Goal: Task Accomplishment & Management: Use online tool/utility

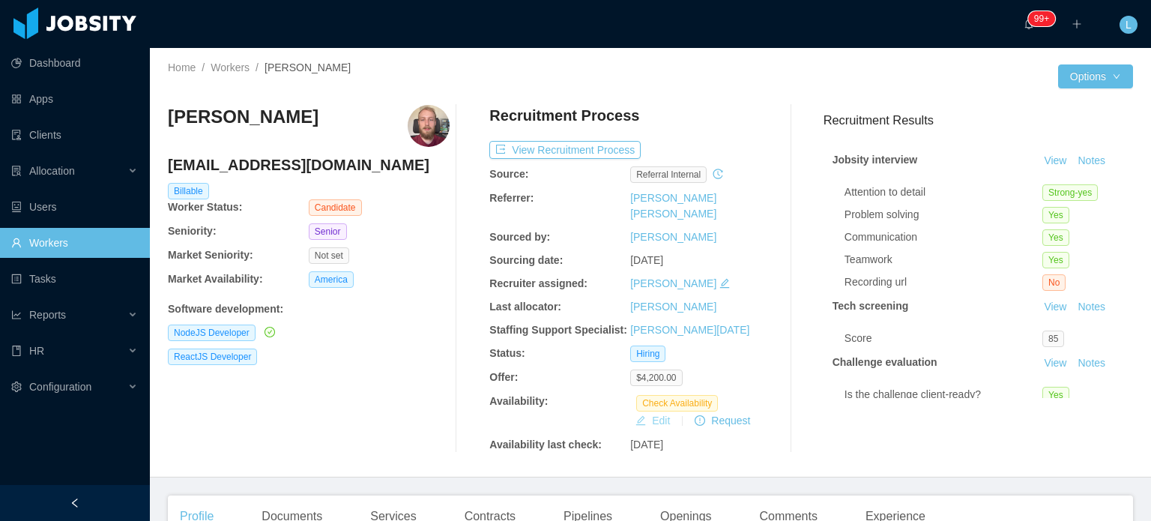
click at [660, 412] on button "Edit" at bounding box center [653, 421] width 46 height 18
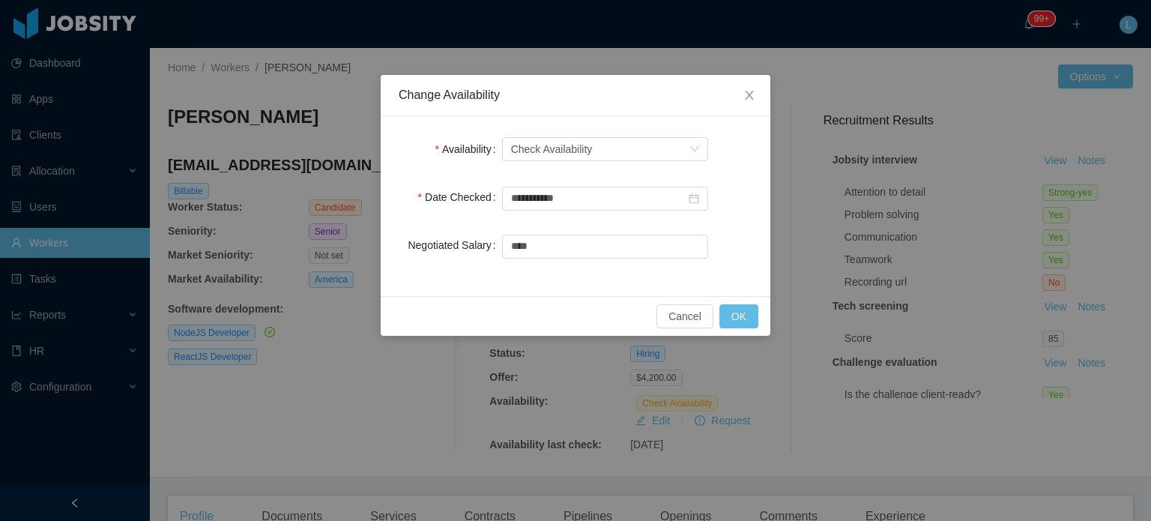
click at [580, 163] on div "Select one Check Availability" at bounding box center [605, 149] width 206 height 30
click at [579, 154] on div "Check Availability" at bounding box center [552, 149] width 82 height 22
click at [582, 181] on li "Available" at bounding box center [604, 178] width 206 height 24
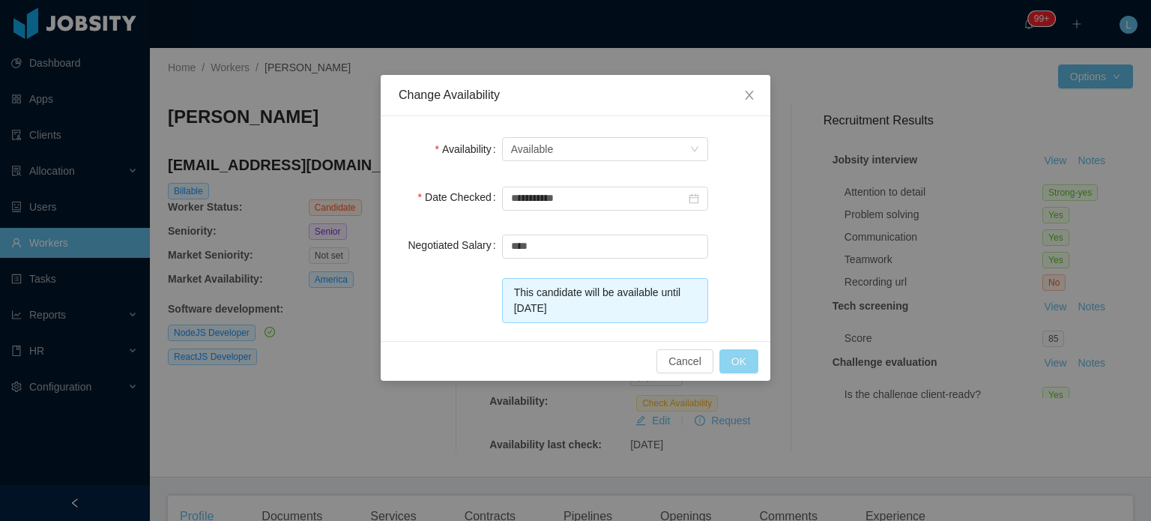
click at [750, 352] on button "OK" at bounding box center [739, 361] width 39 height 24
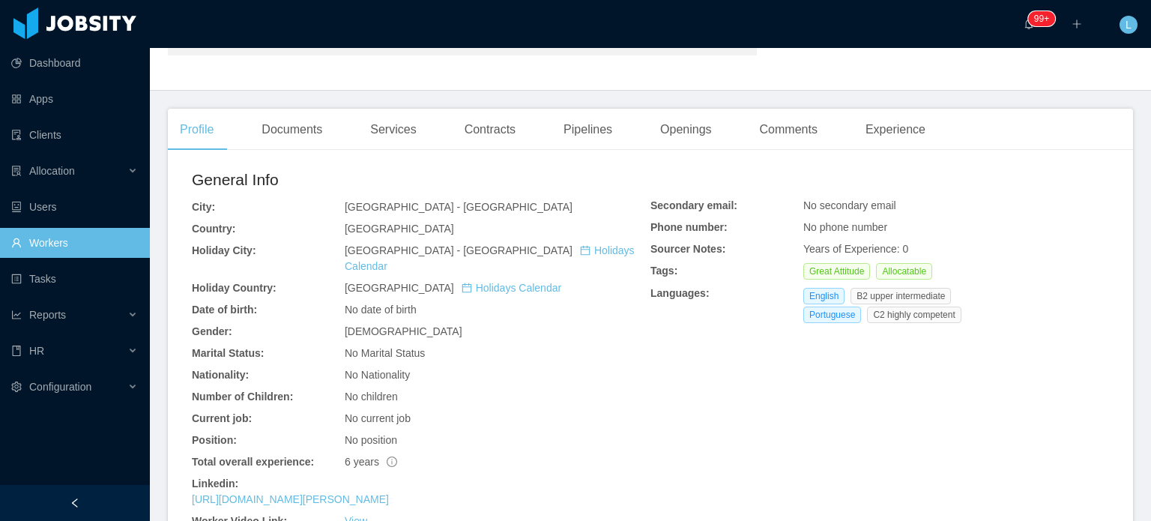
scroll to position [225, 0]
click at [891, 131] on div "Experience" at bounding box center [896, 128] width 84 height 42
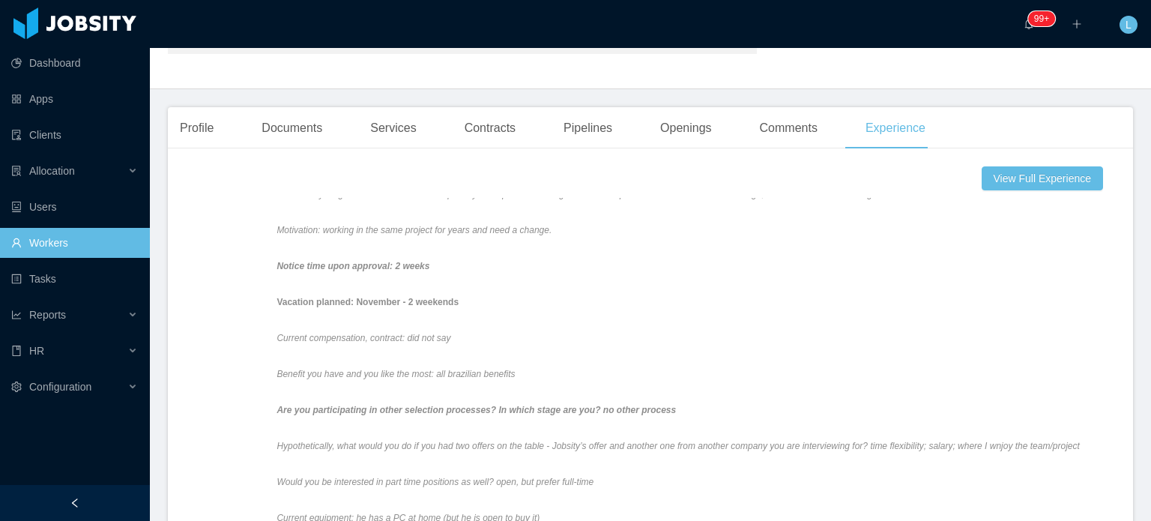
scroll to position [1124, 0]
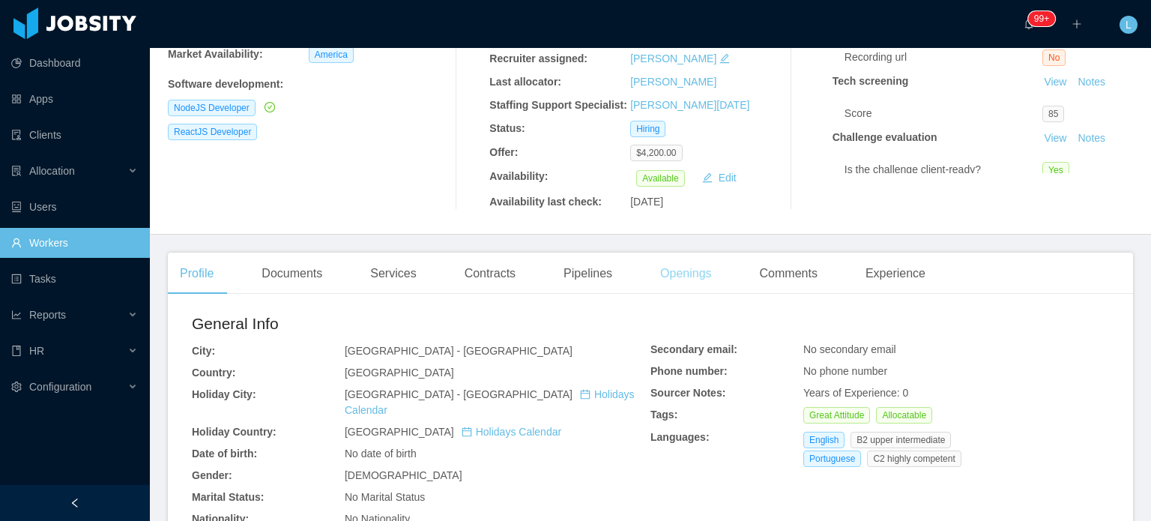
click at [699, 257] on div "Openings" at bounding box center [686, 274] width 76 height 42
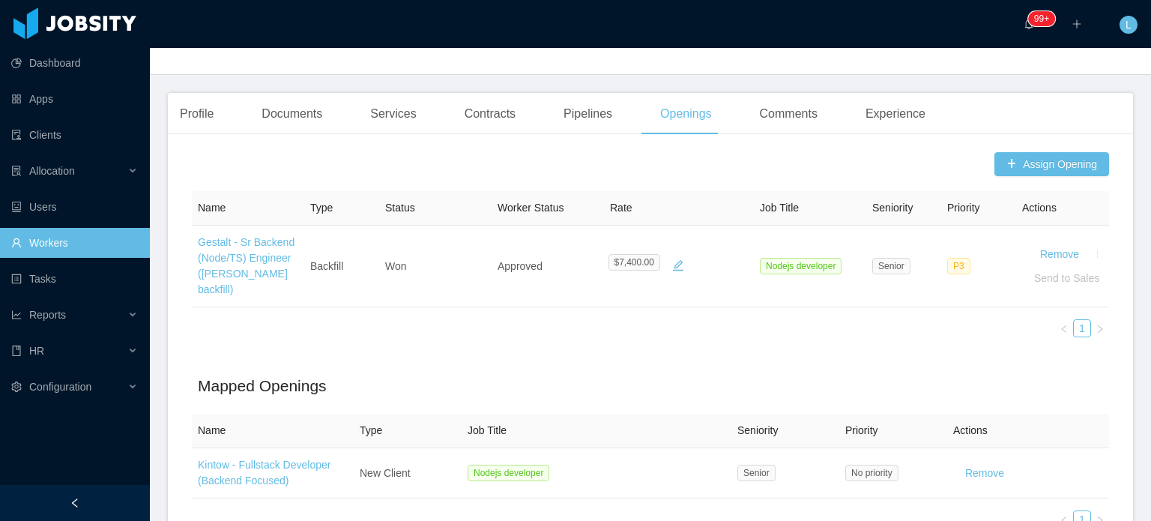
scroll to position [225, 0]
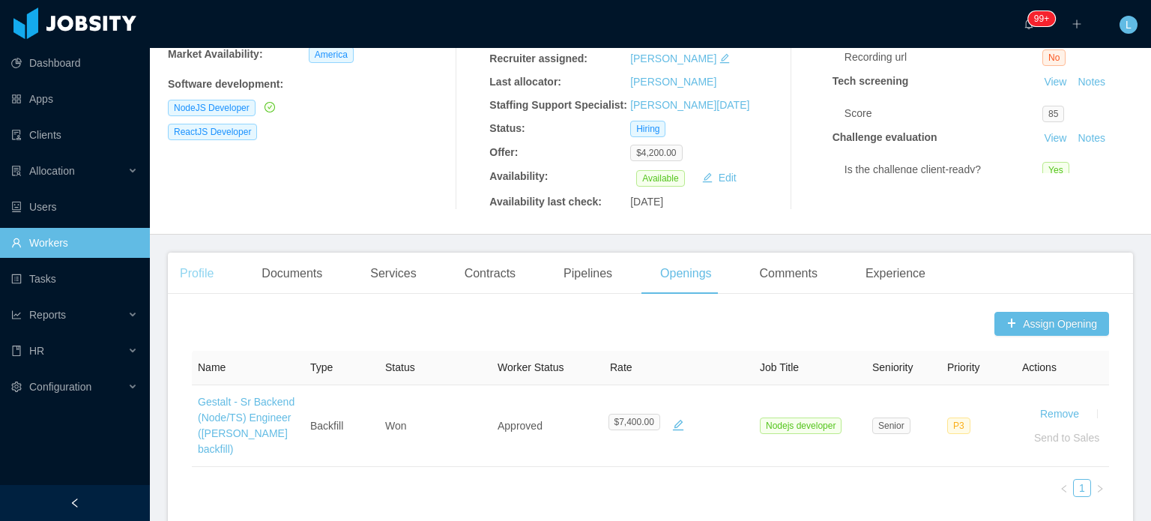
click at [202, 261] on div "Profile" at bounding box center [197, 274] width 58 height 42
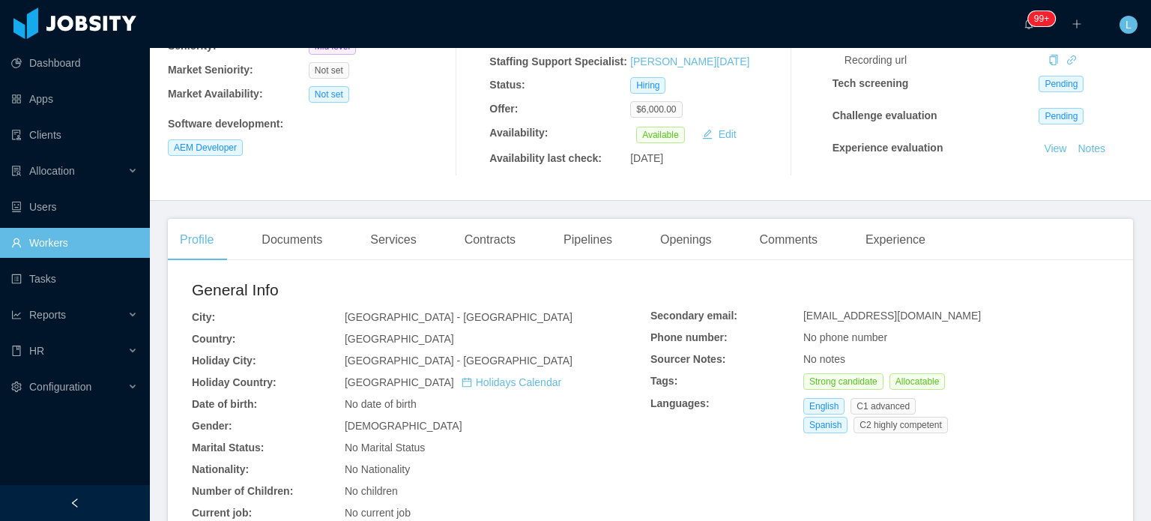
scroll to position [225, 0]
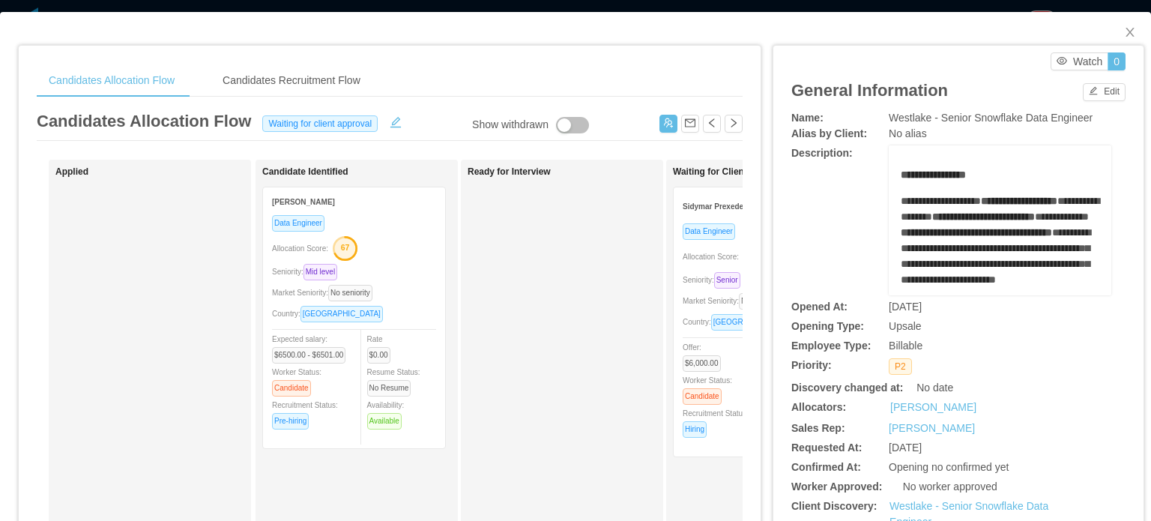
click at [696, 279] on span "Seniority: Senior" at bounding box center [715, 280] width 64 height 8
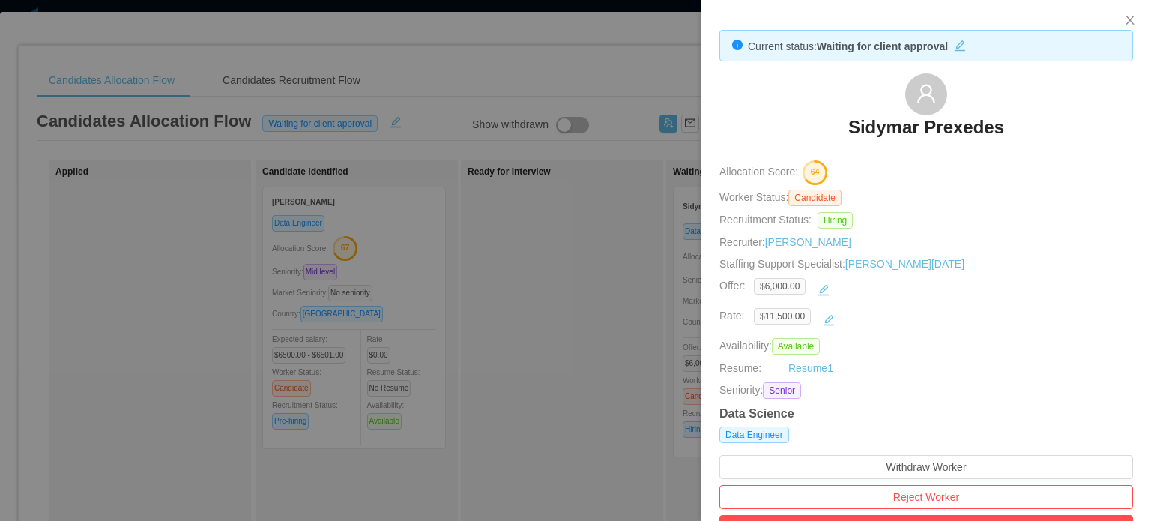
click at [968, 311] on div "$11,500.00" at bounding box center [935, 320] width 362 height 24
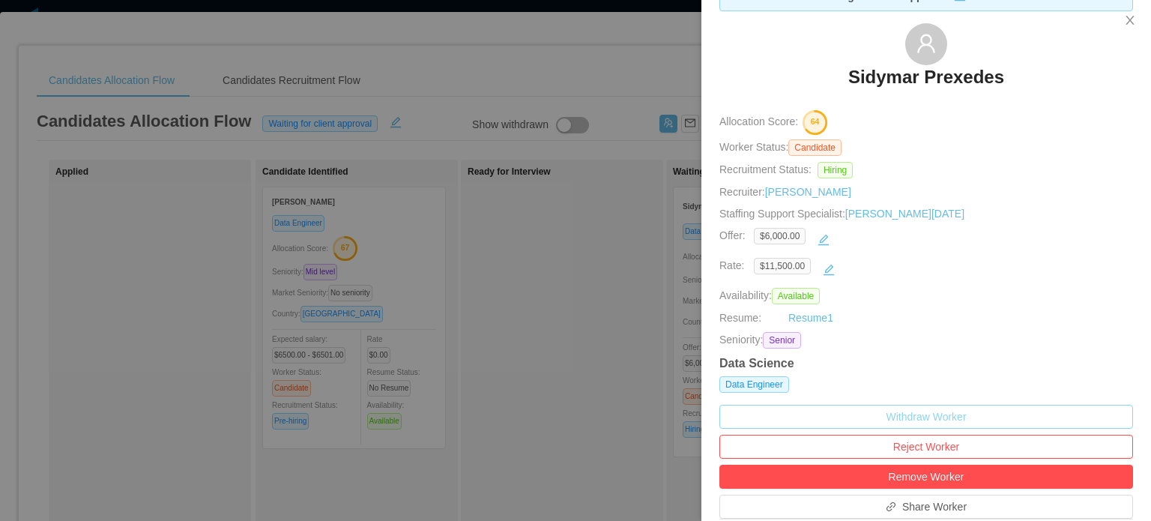
scroll to position [375, 0]
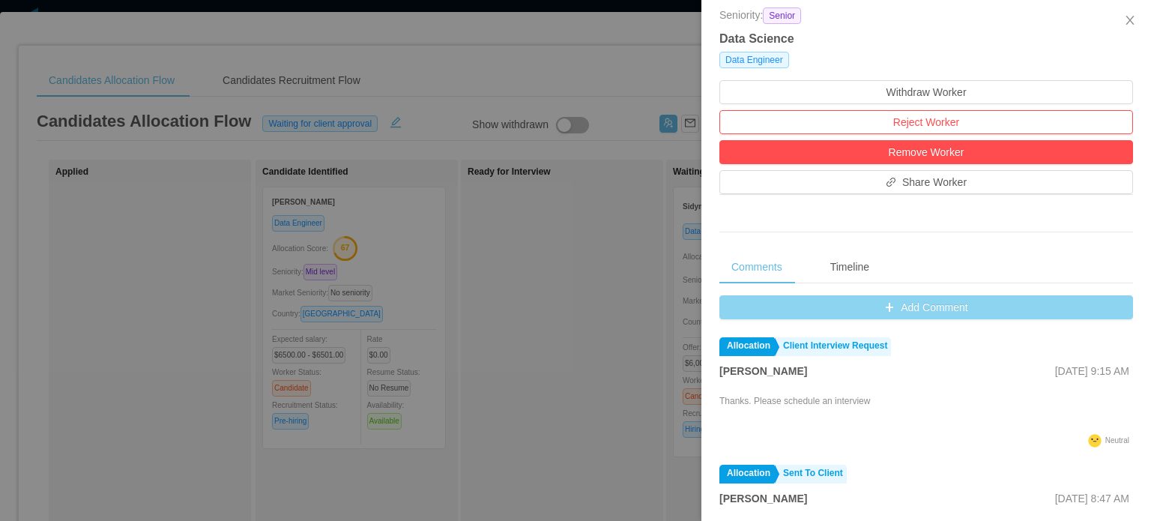
click at [950, 308] on button "Add Comment" at bounding box center [927, 307] width 414 height 24
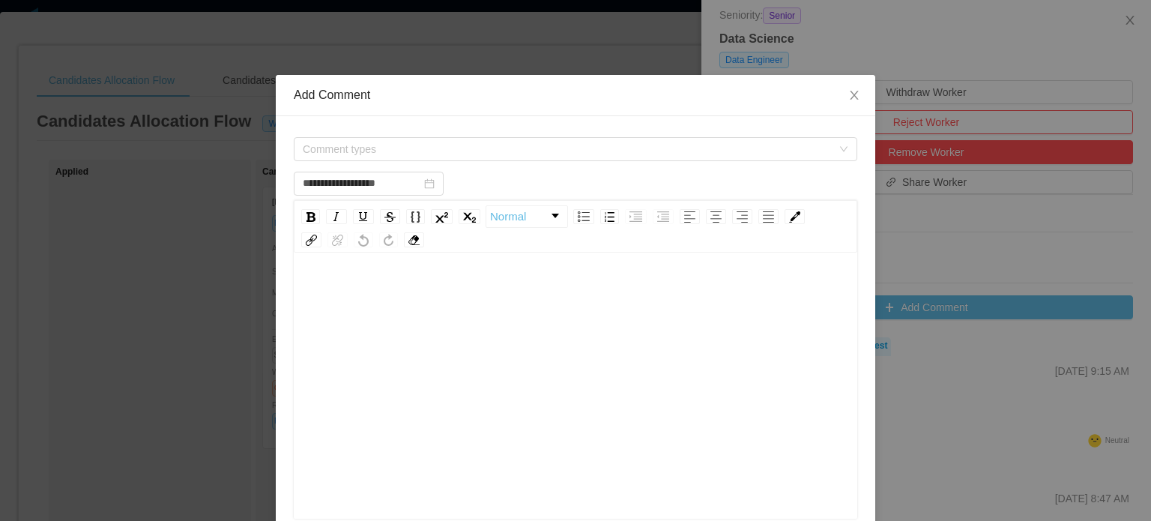
click at [525, 320] on div "rdw-editor" at bounding box center [576, 409] width 540 height 262
click at [409, 293] on span "**********" at bounding box center [408, 293] width 204 height 10
click at [451, 293] on span "**********" at bounding box center [406, 293] width 200 height 10
click at [471, 290] on span "**********" at bounding box center [419, 293] width 226 height 10
click at [486, 290] on span "**********" at bounding box center [417, 293] width 223 height 10
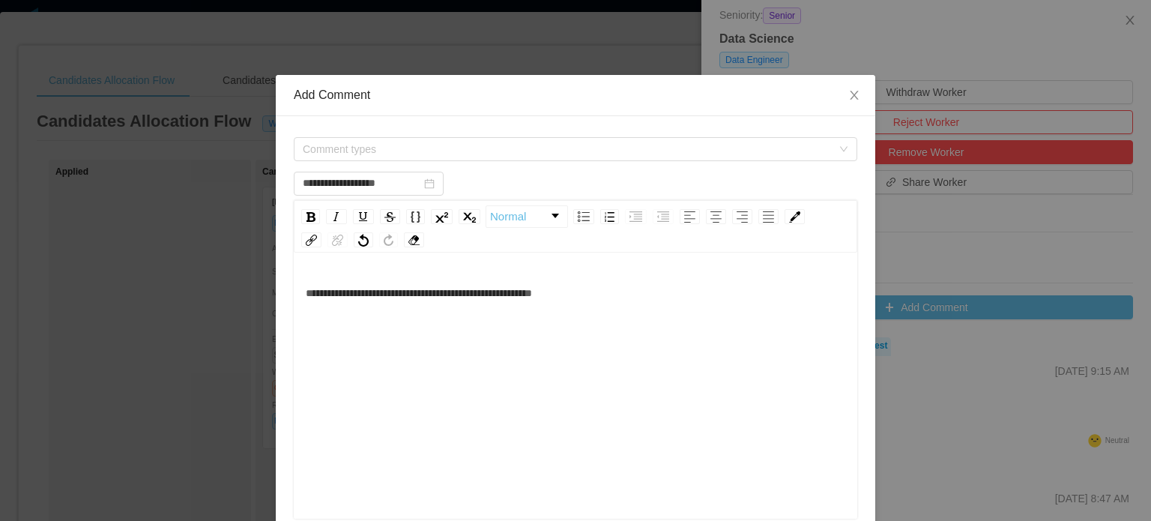
click at [606, 293] on div "**********" at bounding box center [576, 293] width 540 height 30
click at [466, 148] on span "Comment types" at bounding box center [567, 149] width 529 height 15
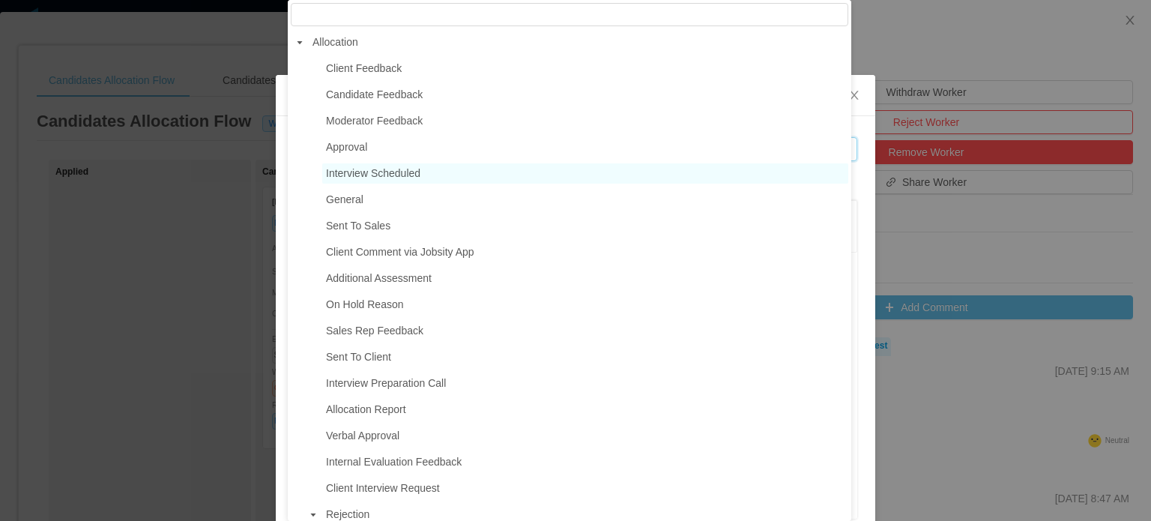
click at [389, 173] on span "Interview Scheduled" at bounding box center [373, 173] width 94 height 12
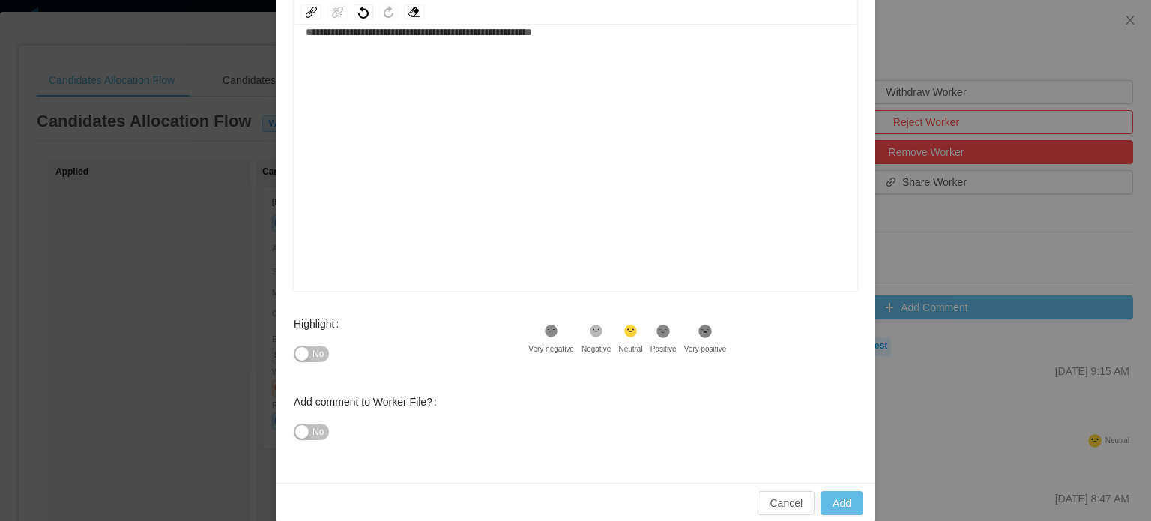
scroll to position [246, 0]
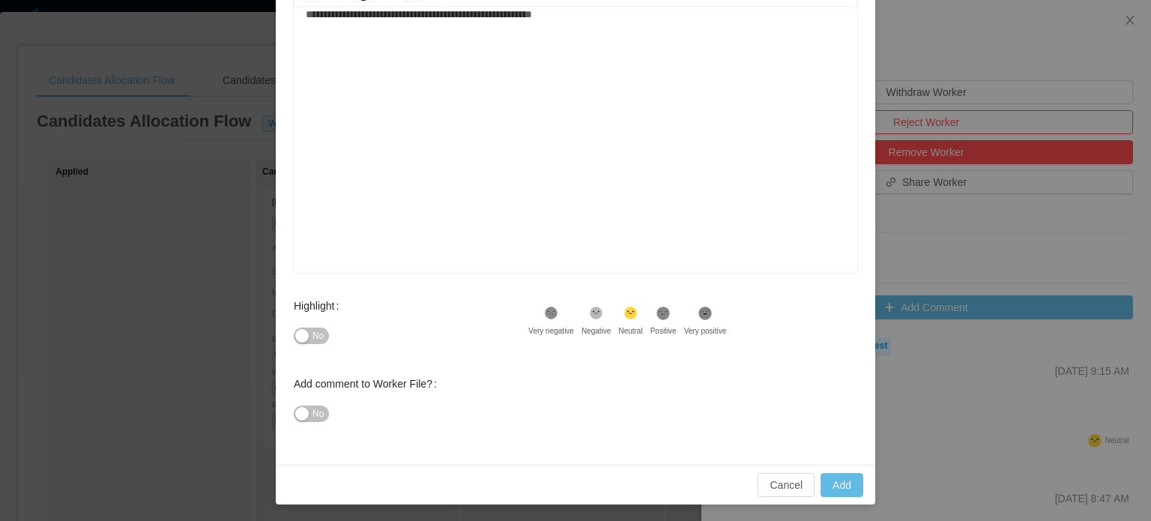
click at [313, 332] on span "No" at bounding box center [318, 335] width 11 height 15
click at [310, 333] on button "Yes" at bounding box center [313, 336] width 39 height 16
click at [831, 480] on button "Add" at bounding box center [842, 485] width 43 height 24
click at [437, 79] on div "**********" at bounding box center [576, 130] width 540 height 262
type input "**********"
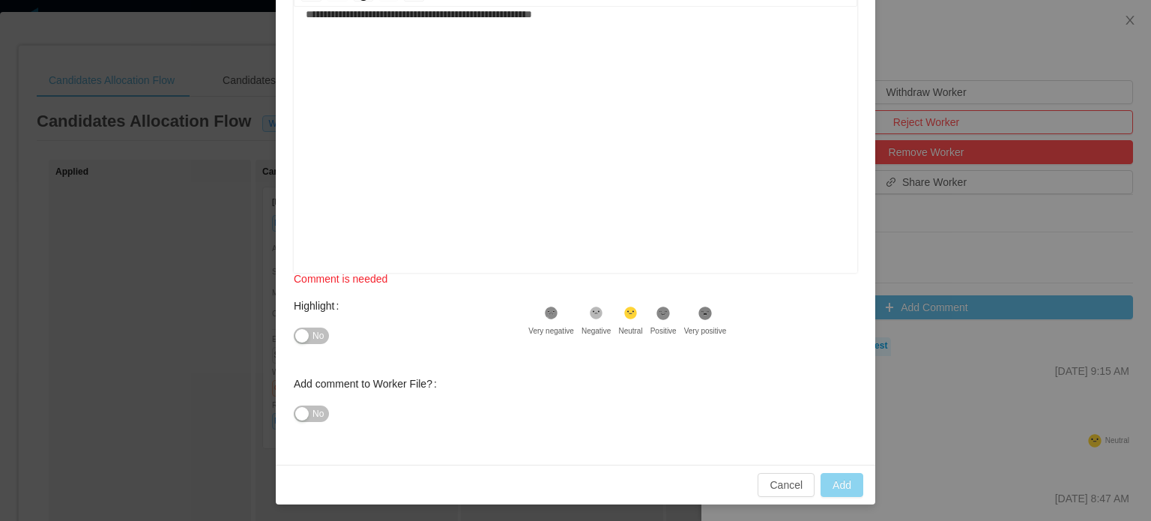
click at [837, 482] on button "Add" at bounding box center [842, 485] width 43 height 24
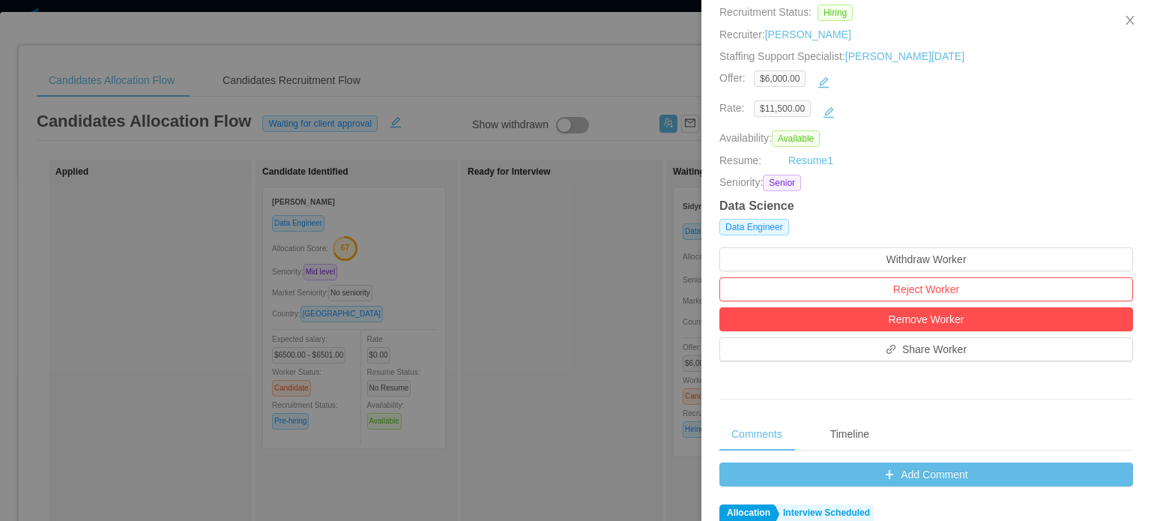
scroll to position [0, 0]
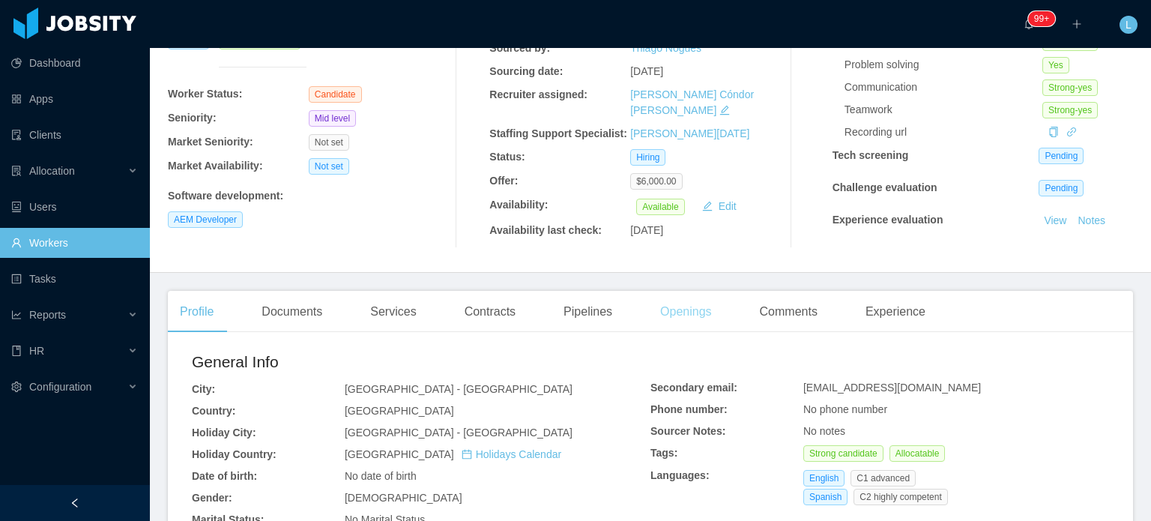
click at [683, 308] on div "Openings" at bounding box center [686, 312] width 76 height 42
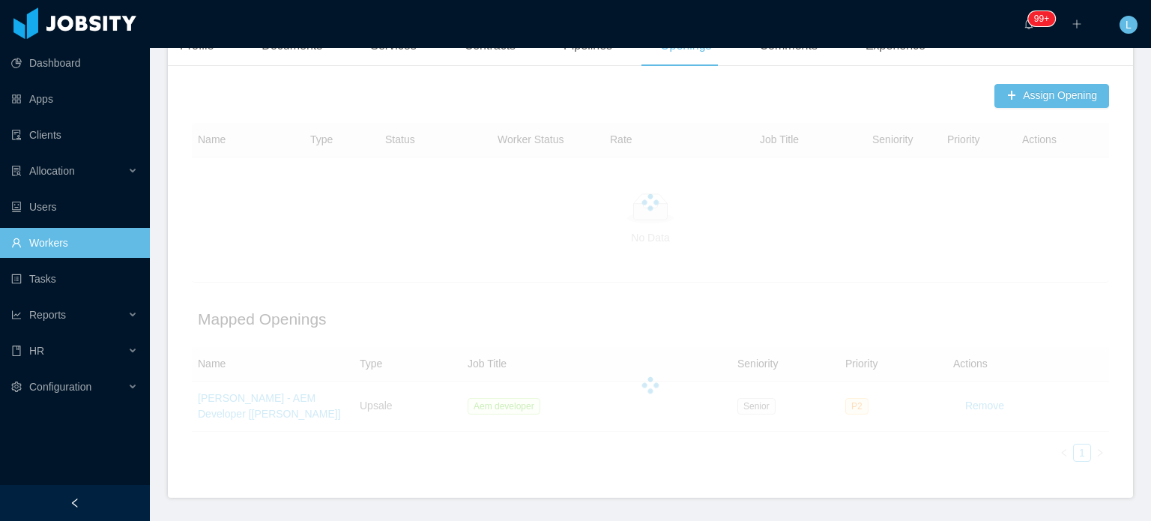
scroll to position [450, 0]
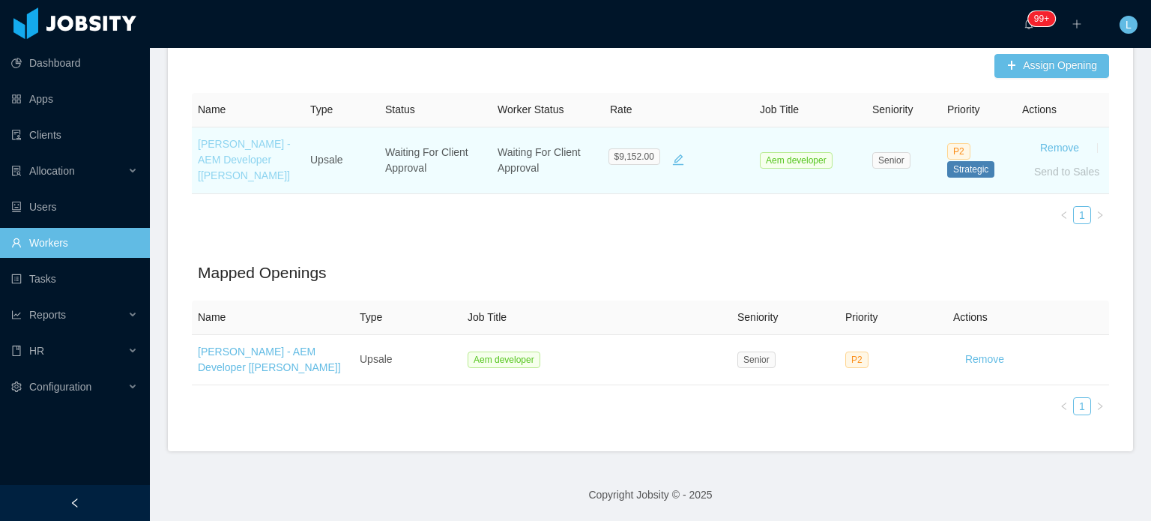
click at [234, 155] on link "[PERSON_NAME] - AEM Developer [[PERSON_NAME]]" at bounding box center [244, 159] width 93 height 43
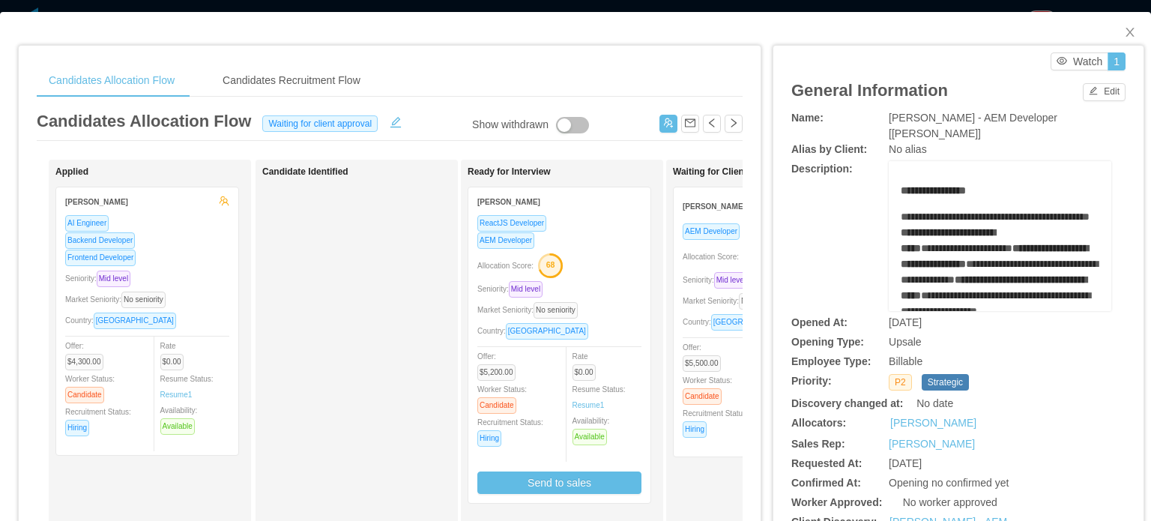
click at [690, 297] on span "Market Seniority: No seniority" at bounding box center [736, 301] width 106 height 8
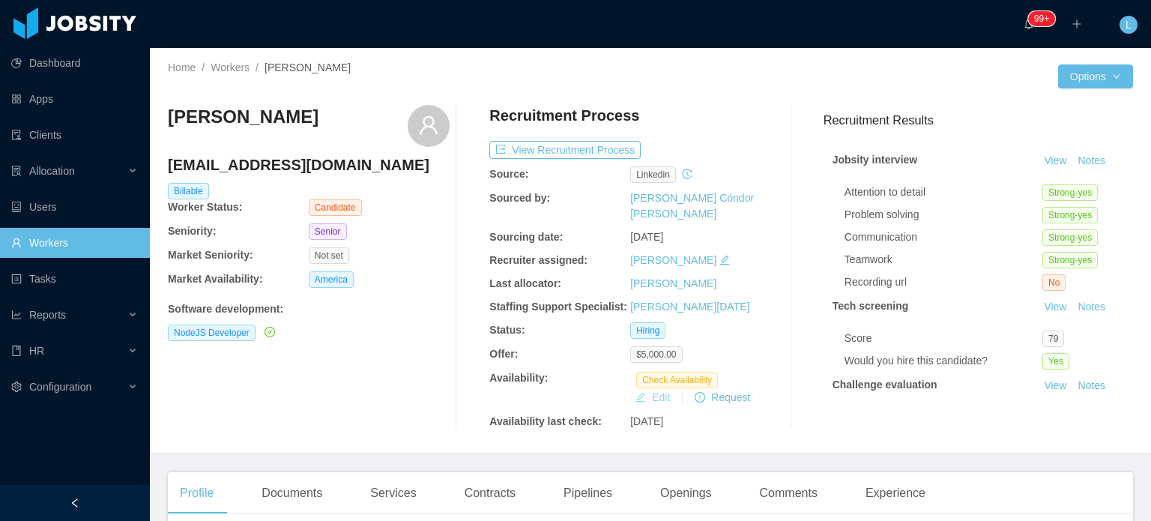
click at [643, 388] on button "Edit" at bounding box center [653, 397] width 46 height 18
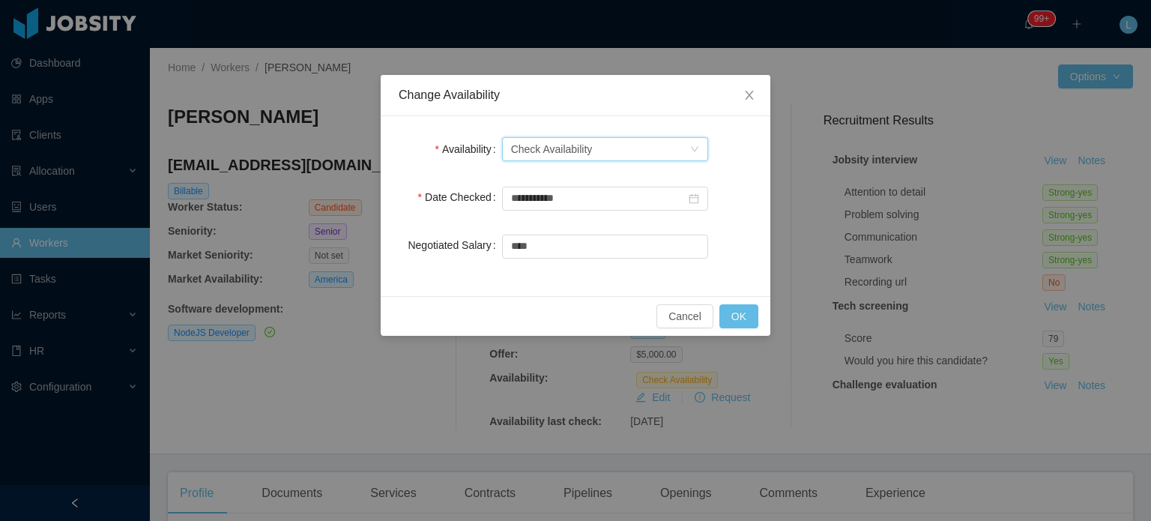
drag, startPoint x: 619, startPoint y: 142, endPoint x: 609, endPoint y: 153, distance: 14.8
click at [618, 142] on div "Select one Check Availability" at bounding box center [600, 149] width 178 height 22
click at [558, 179] on li "Available" at bounding box center [604, 178] width 206 height 24
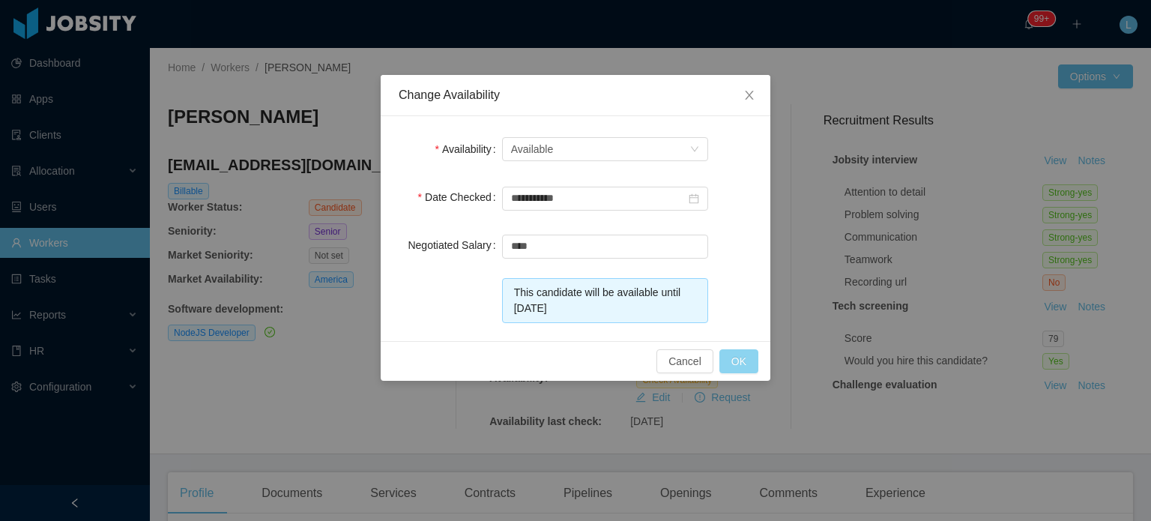
click at [735, 358] on button "OK" at bounding box center [739, 361] width 39 height 24
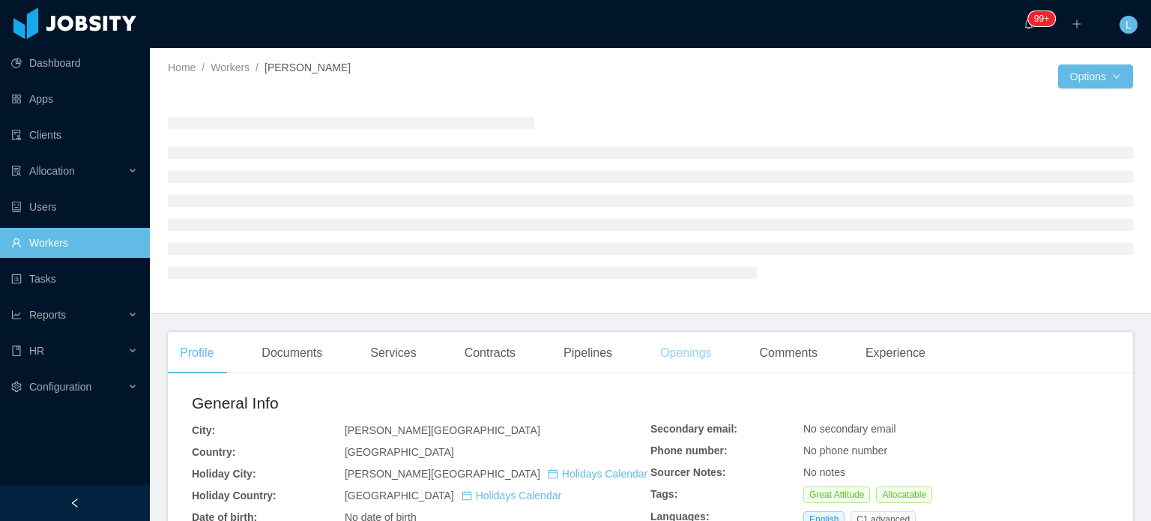
click at [685, 350] on div "Openings" at bounding box center [686, 353] width 76 height 42
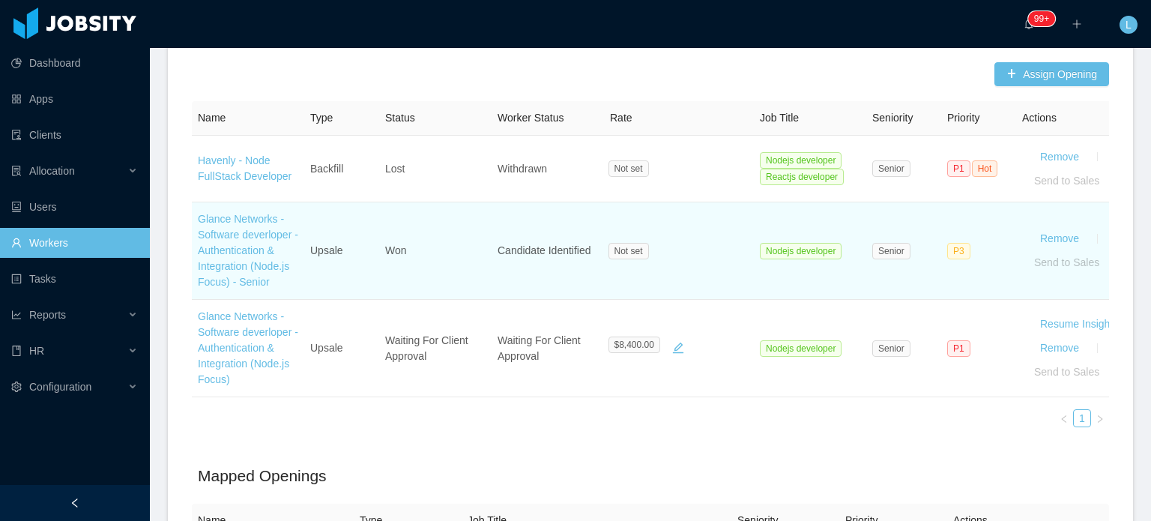
scroll to position [375, 0]
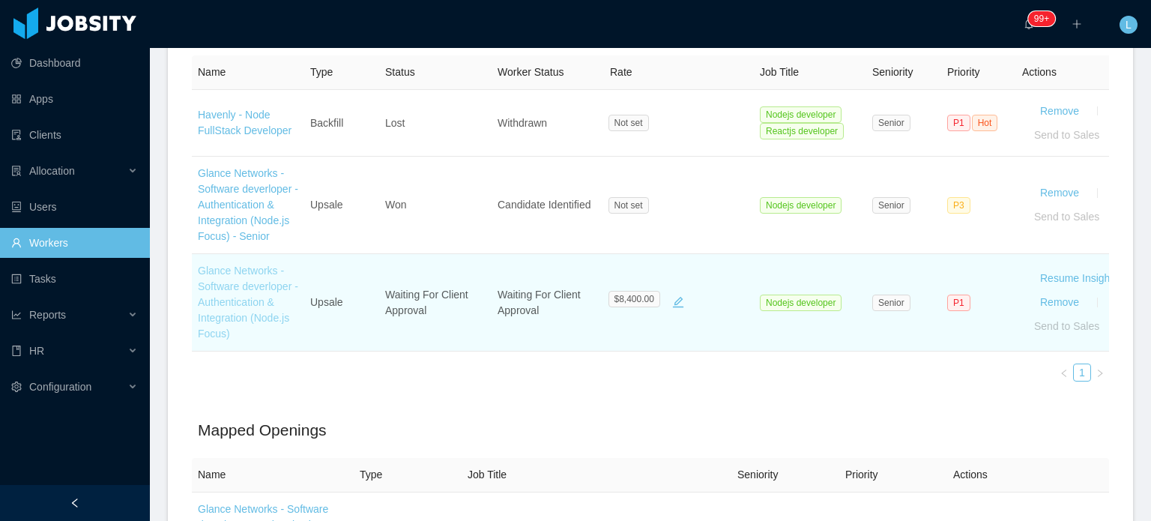
click at [246, 307] on link "Glance Networks - Software deverloper - Authentication & Integration (Node.js F…" at bounding box center [248, 302] width 100 height 75
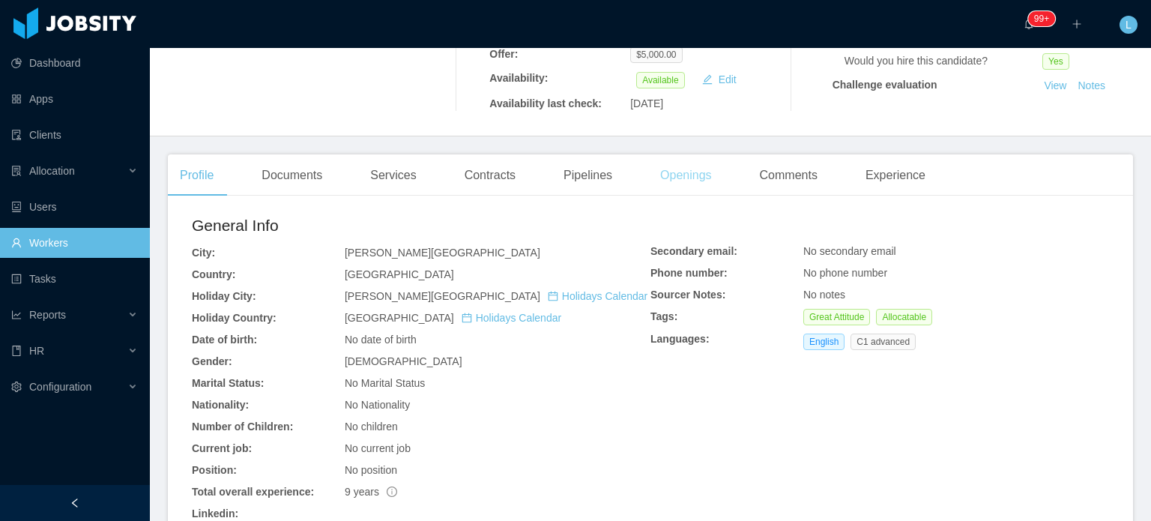
click at [661, 165] on div "Openings" at bounding box center [686, 175] width 76 height 42
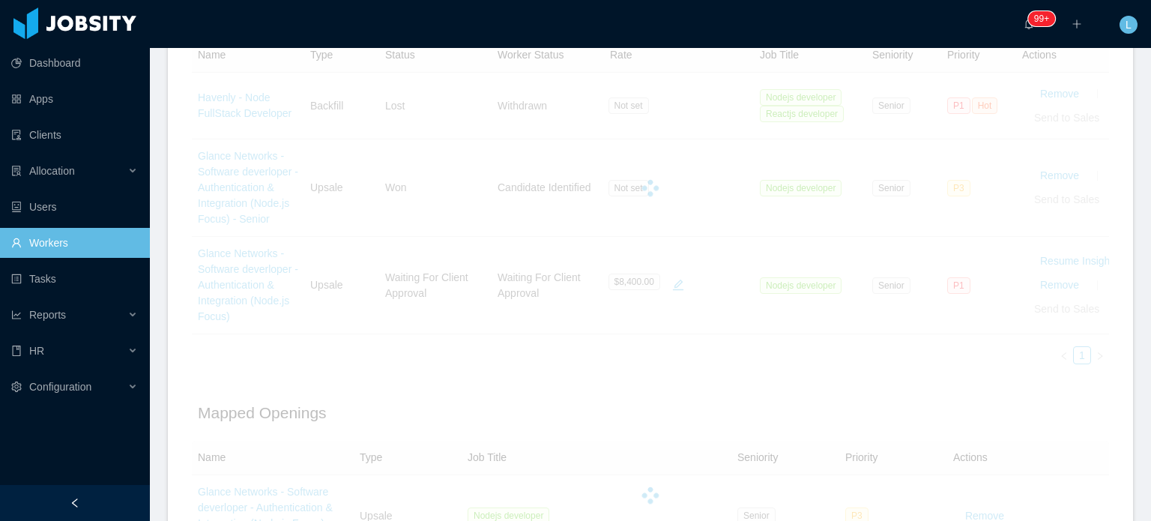
scroll to position [600, 0]
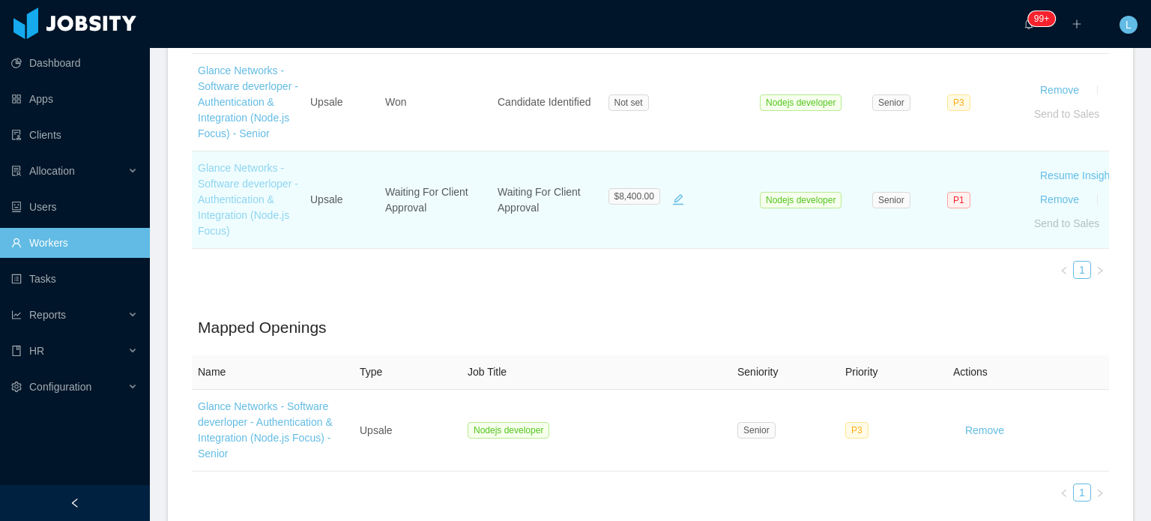
click at [267, 172] on link "Glance Networks - Software deverloper - Authentication & Integration (Node.js F…" at bounding box center [248, 199] width 100 height 75
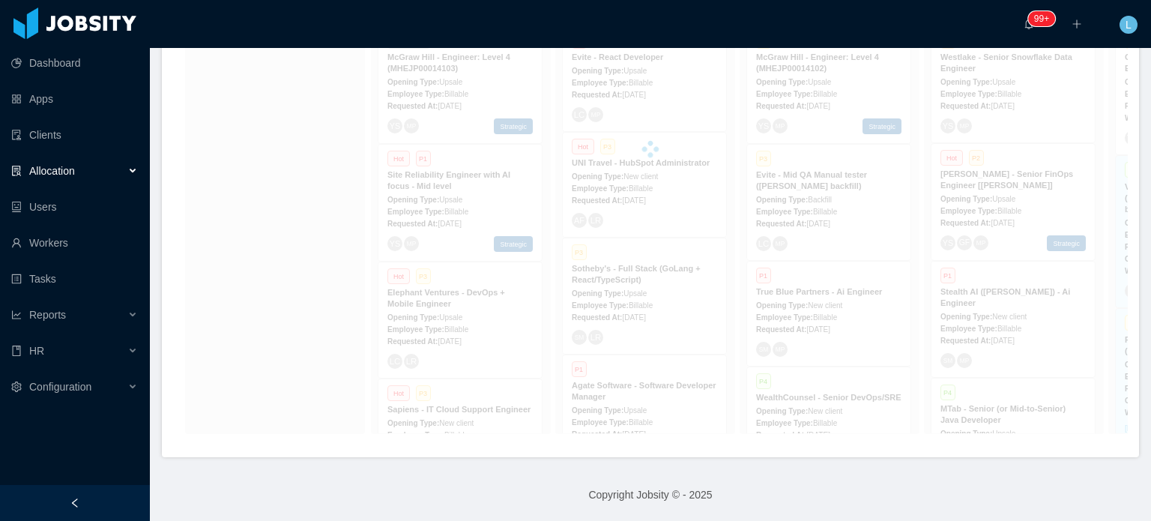
scroll to position [383, 0]
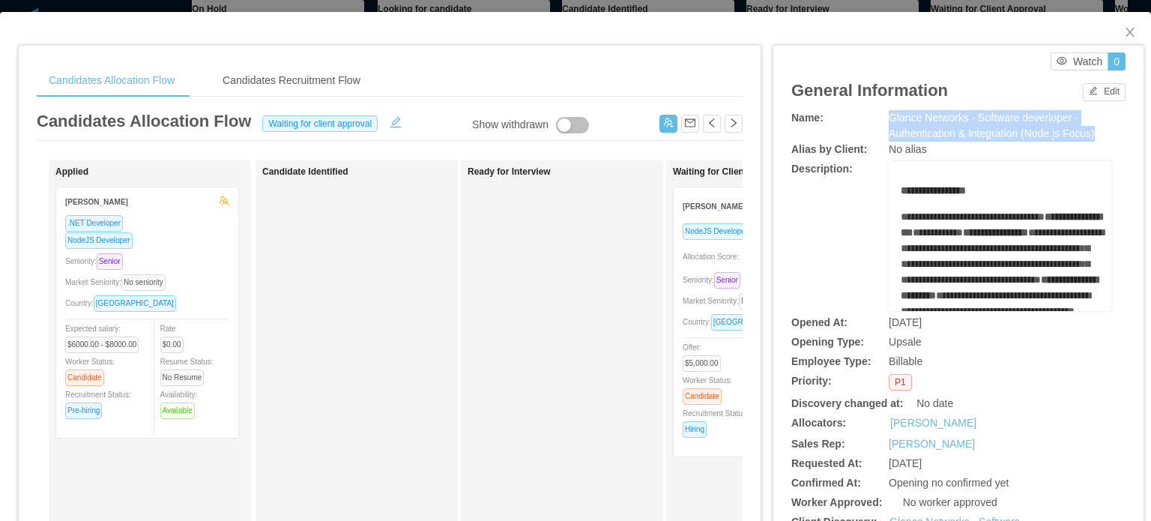
drag, startPoint x: 879, startPoint y: 119, endPoint x: 1091, endPoint y: 134, distance: 213.4
click at [1091, 134] on div "Name: Glance Networks - Software deverloper - Authentication & Integration (Nod…" at bounding box center [959, 125] width 334 height 31
copy div "Glance Networks - Software deverloper - Authentication & Integration (Node.js F…"
click at [687, 293] on div "Market Seniority: No seniority" at bounding box center [765, 300] width 164 height 17
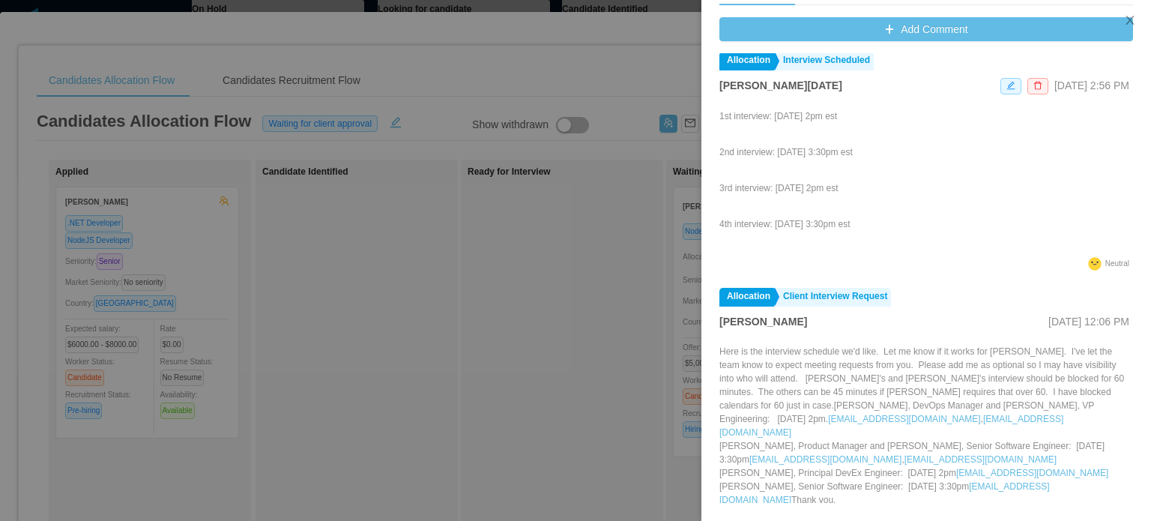
scroll to position [225, 0]
